Goal: Transaction & Acquisition: Purchase product/service

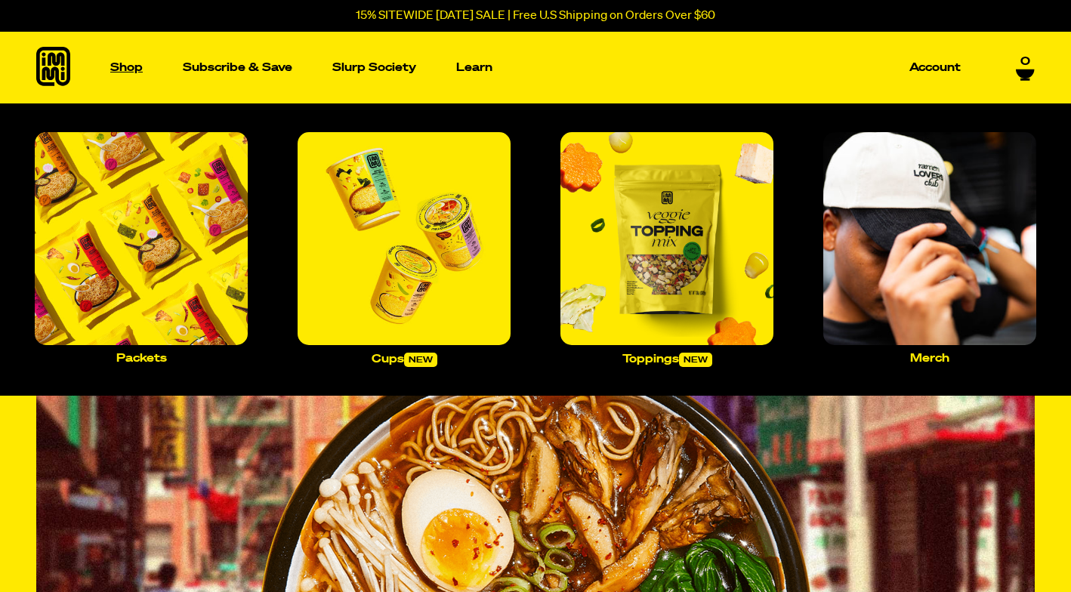
click at [131, 73] on p "Shop" at bounding box center [126, 67] width 32 height 11
click at [404, 248] on img "Main navigation" at bounding box center [403, 238] width 213 height 213
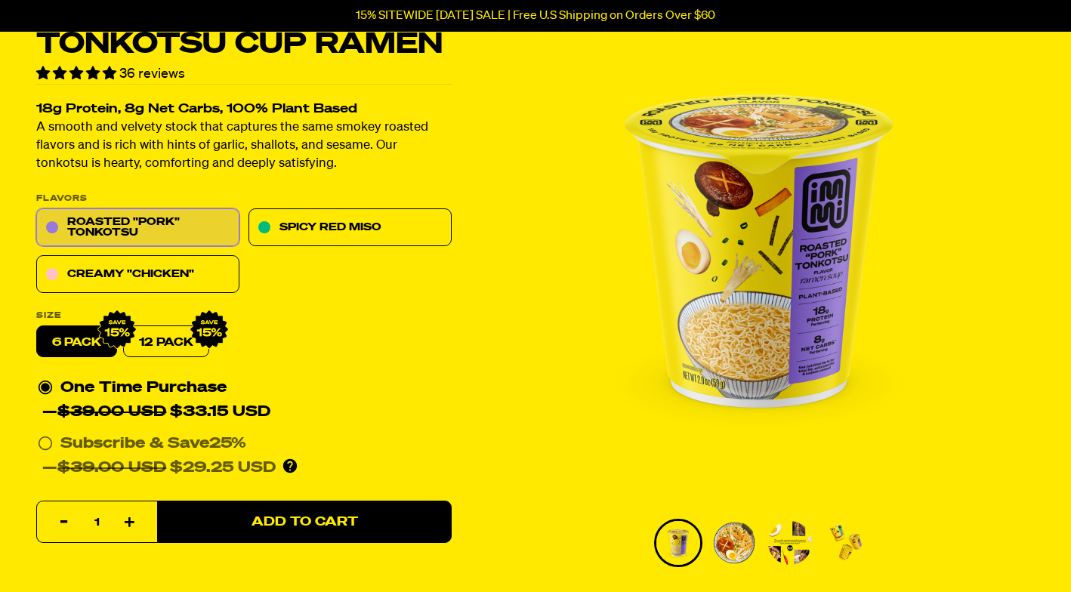
scroll to position [29, 0]
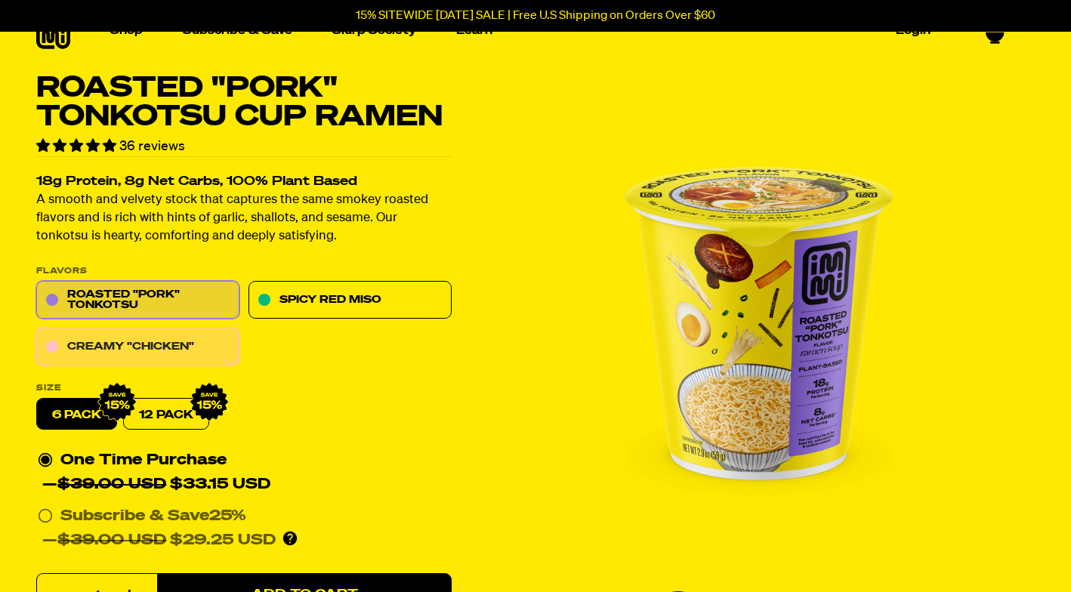
click at [233, 350] on link "Creamy "Chicken"" at bounding box center [137, 347] width 203 height 38
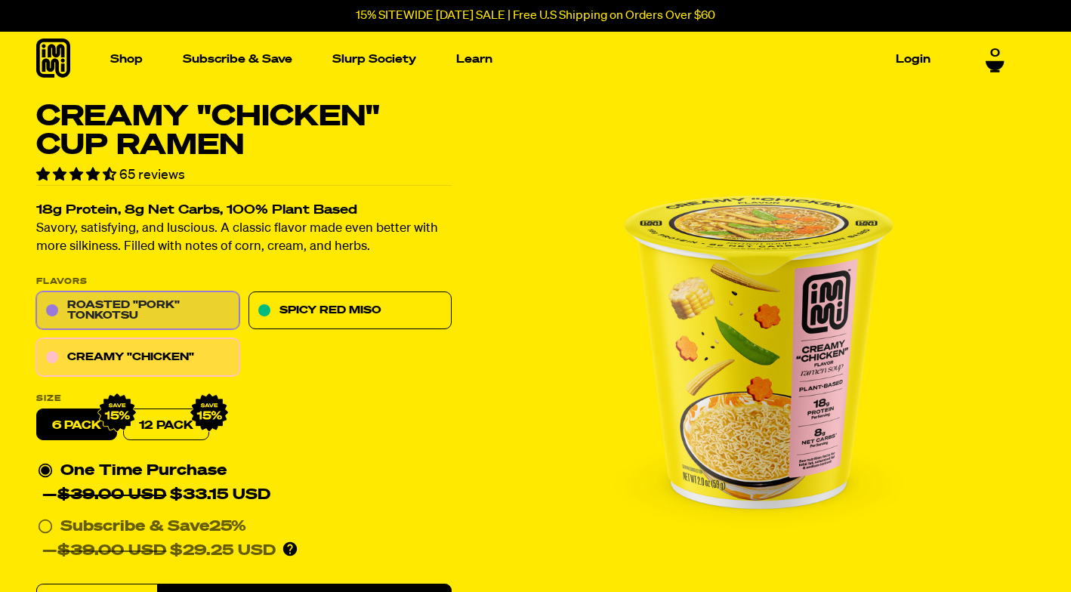
click at [171, 302] on link "Roasted "Pork" Tonkotsu" at bounding box center [137, 311] width 203 height 38
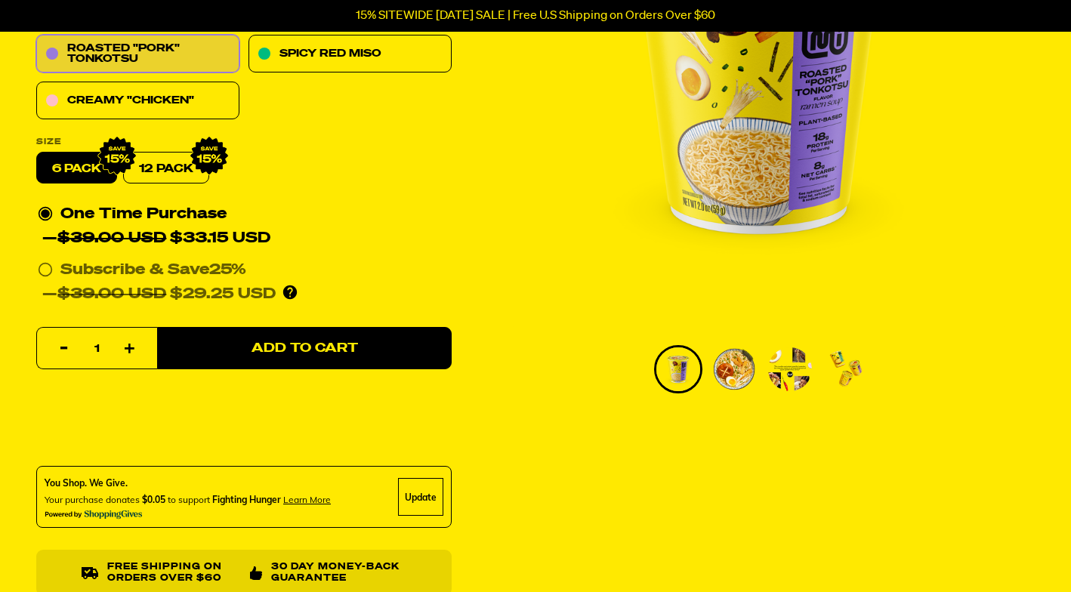
scroll to position [283, 0]
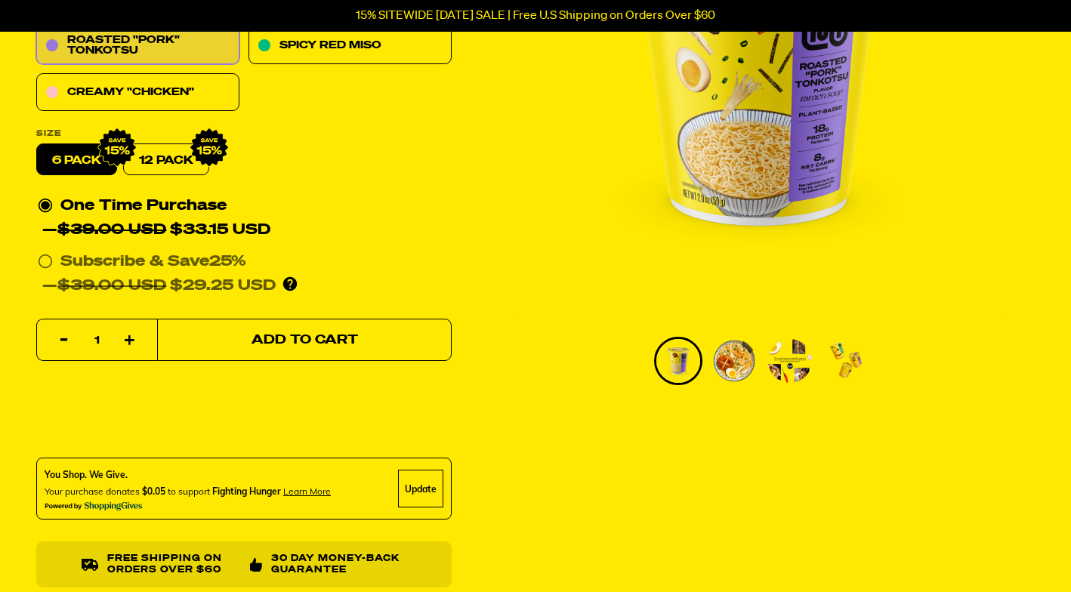
click at [256, 344] on span "Add to Cart" at bounding box center [304, 340] width 106 height 13
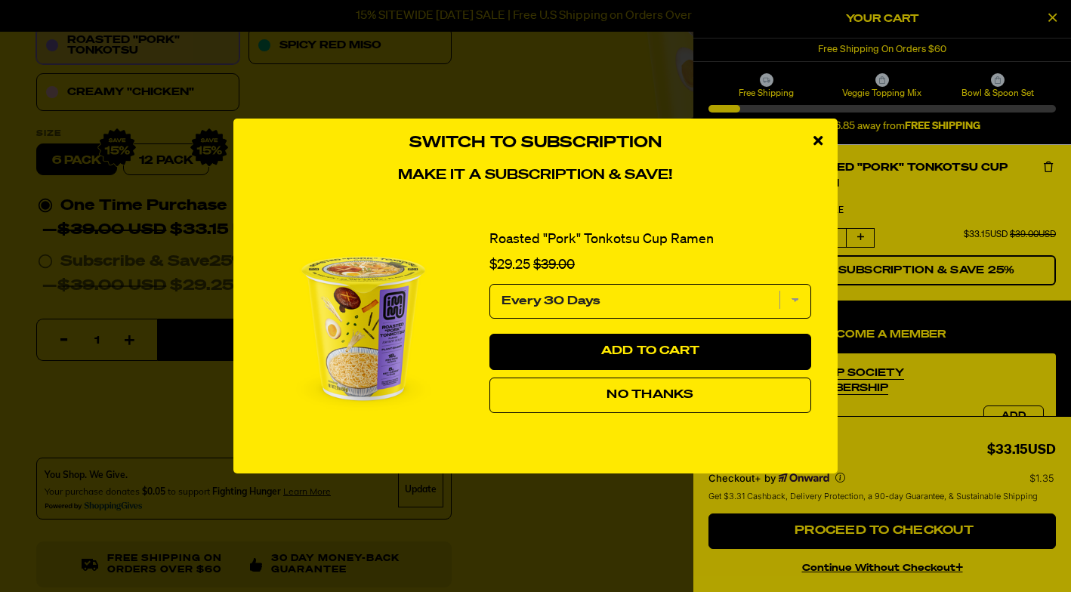
click at [640, 397] on span "No Thanks" at bounding box center [649, 395] width 87 height 12
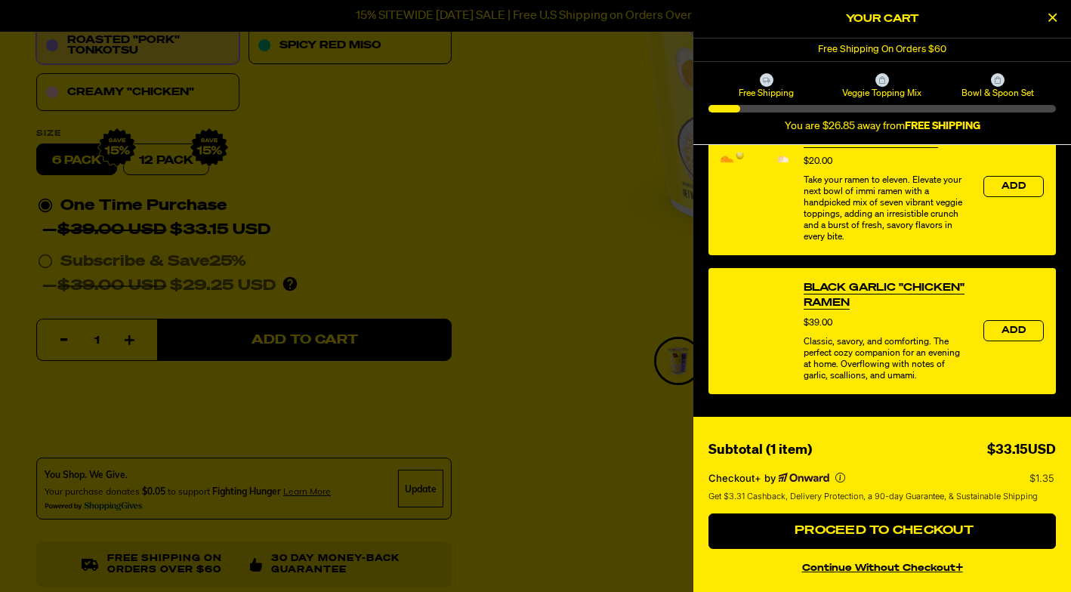
scroll to position [687, 0]
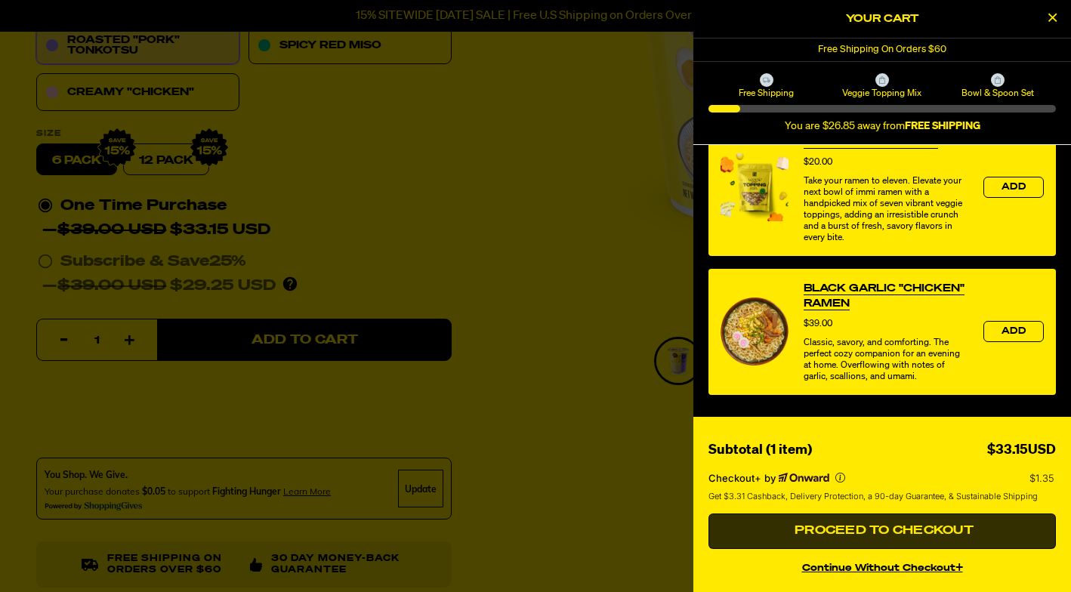
click at [856, 534] on span "Proceed to Checkout" at bounding box center [881, 531] width 183 height 12
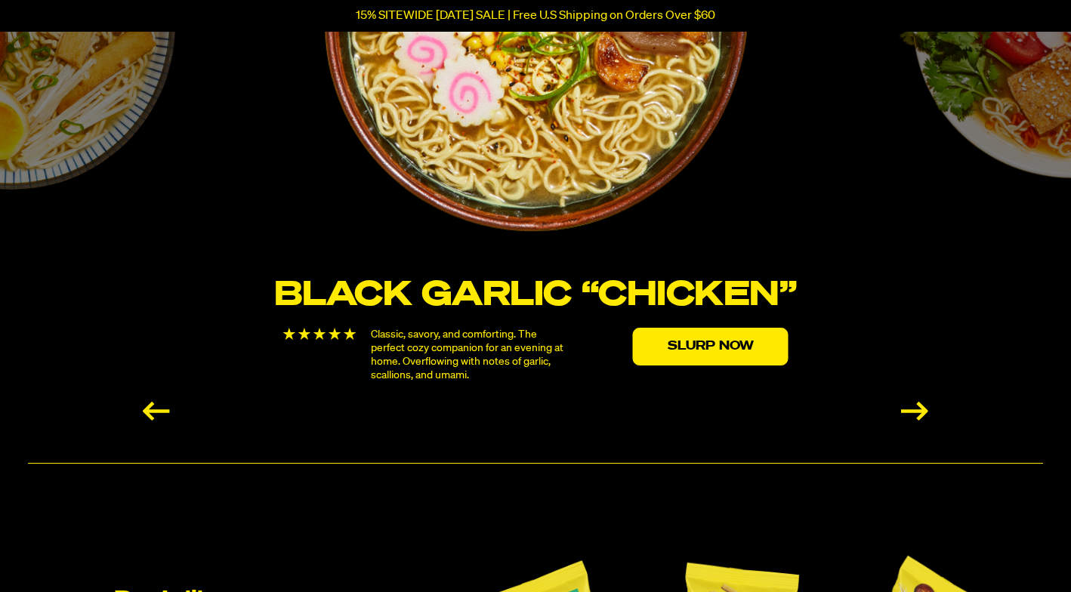
scroll to position [2742, 0]
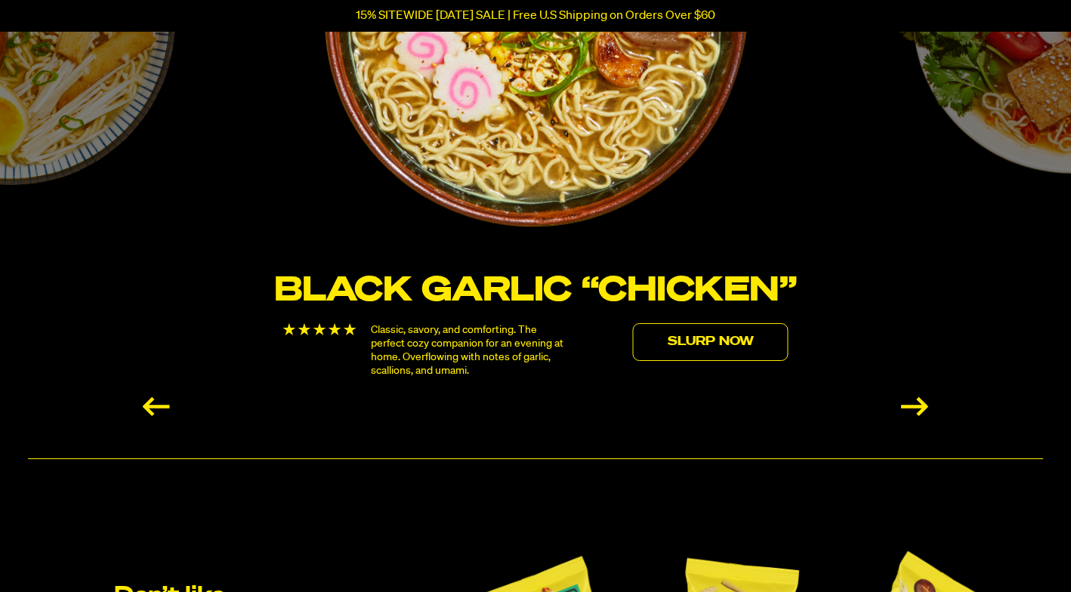
click at [670, 350] on link "Slurp Now" at bounding box center [711, 342] width 156 height 38
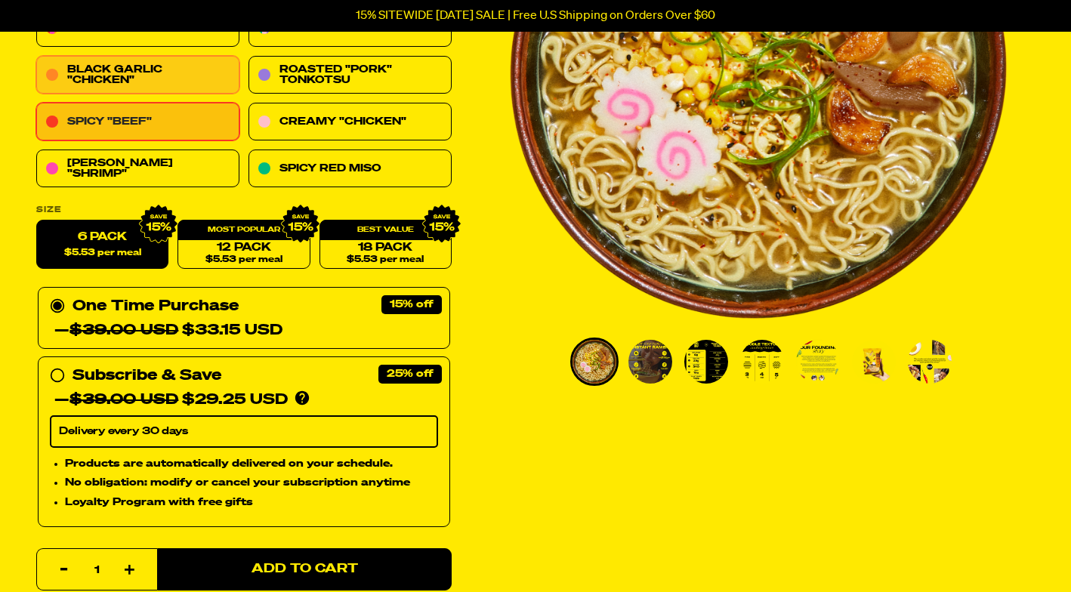
scroll to position [288, 0]
